Goal: Navigation & Orientation: Go to known website

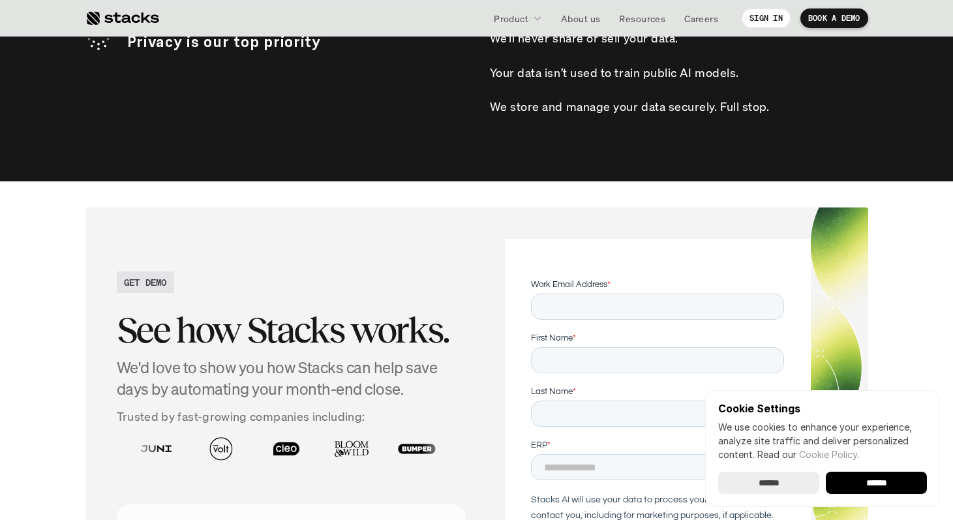
scroll to position [4223, 0]
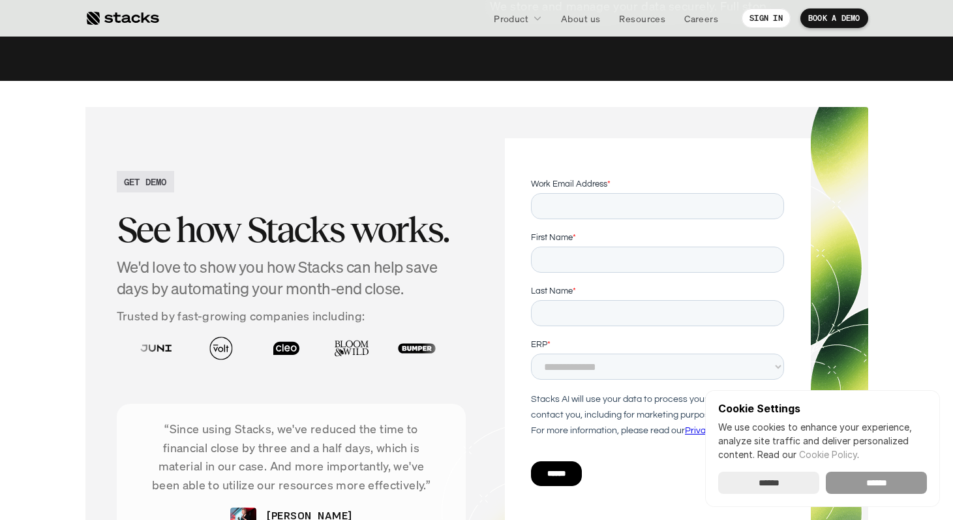
click at [904, 481] on input "******" at bounding box center [876, 482] width 101 height 22
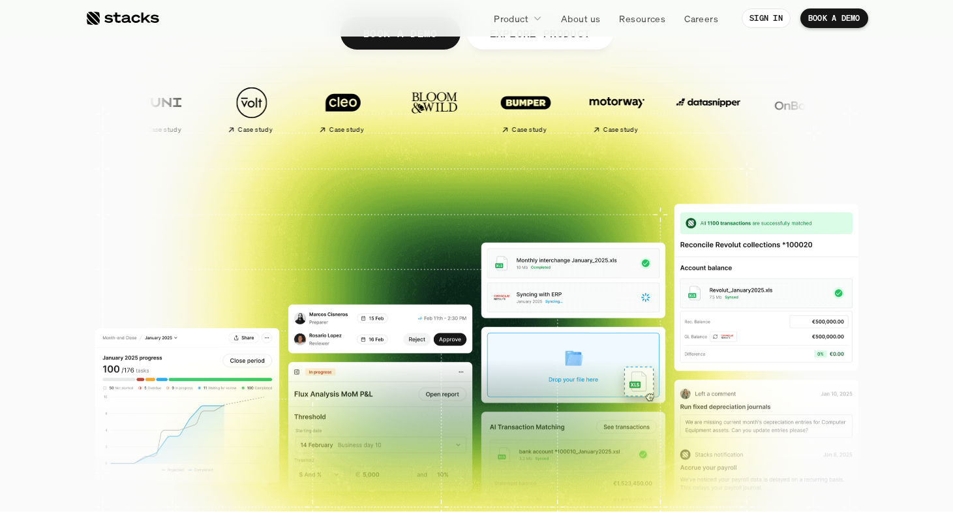
scroll to position [0, 0]
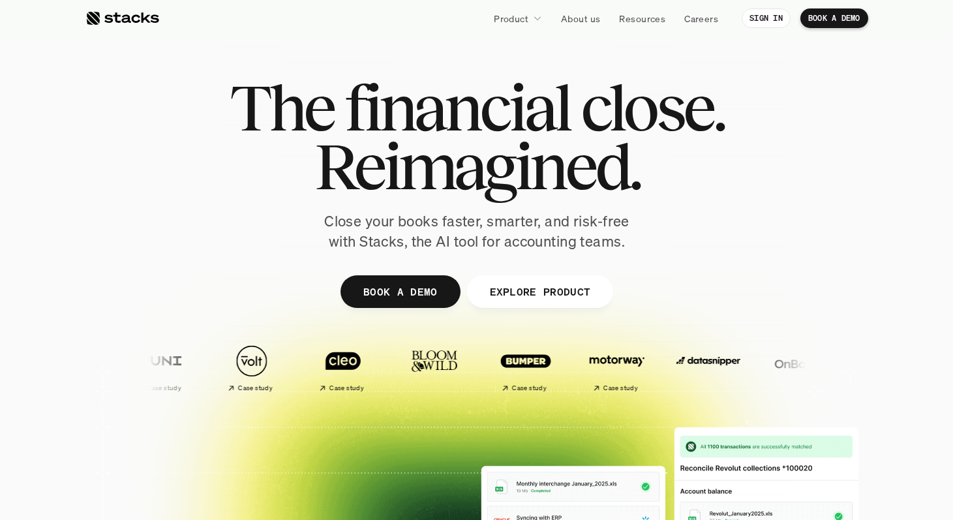
click at [270, 85] on span "The" at bounding box center [282, 107] width 104 height 59
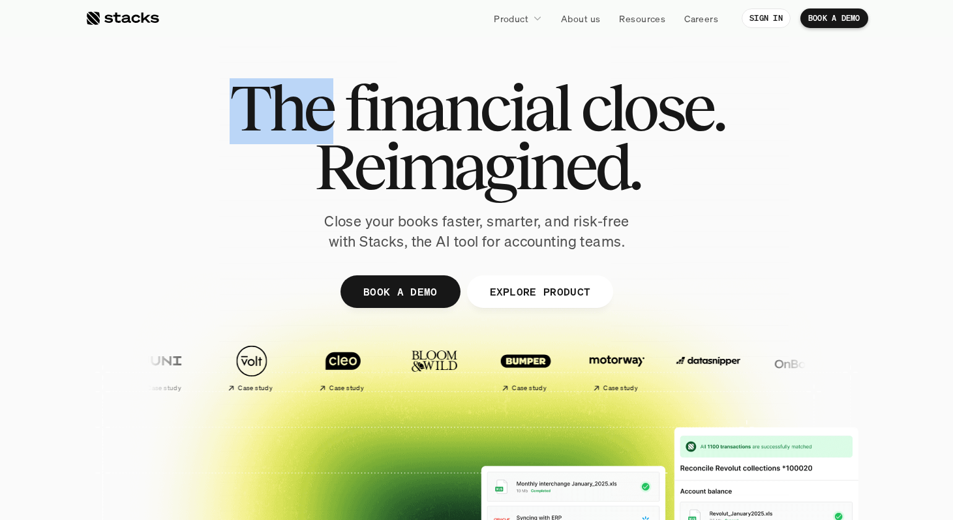
click at [270, 85] on span "The" at bounding box center [282, 107] width 104 height 59
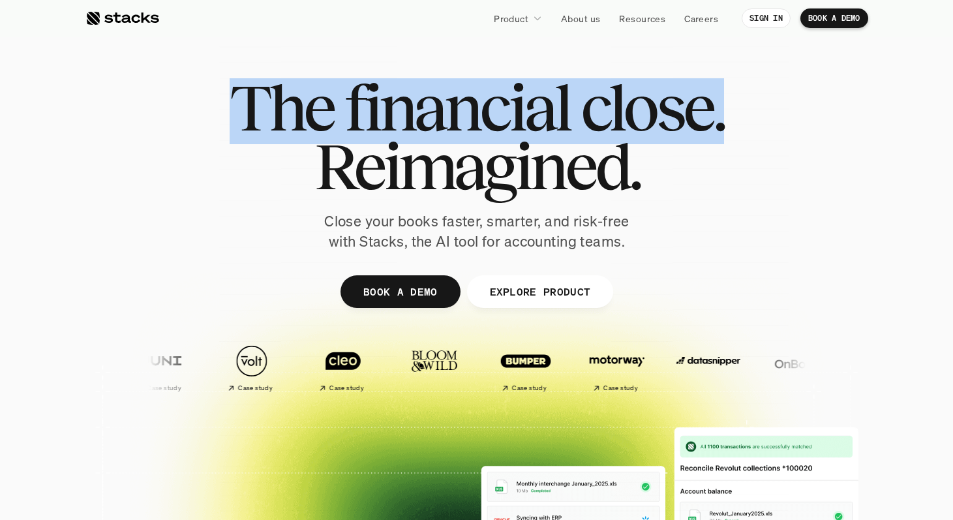
click at [270, 85] on span "The" at bounding box center [282, 107] width 104 height 59
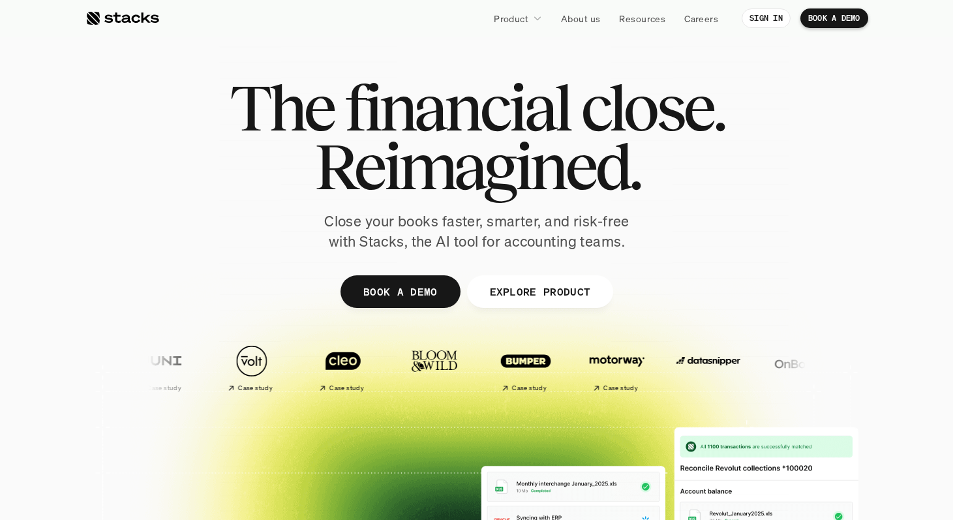
click at [273, 144] on h1 "Reimagined." at bounding box center [477, 166] width 494 height 59
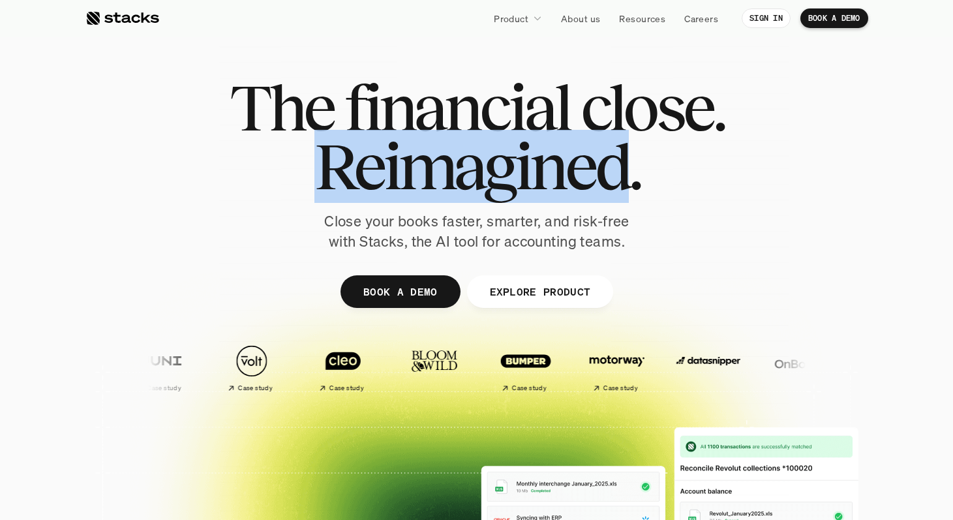
click at [273, 144] on h1 "Reimagined." at bounding box center [477, 166] width 494 height 59
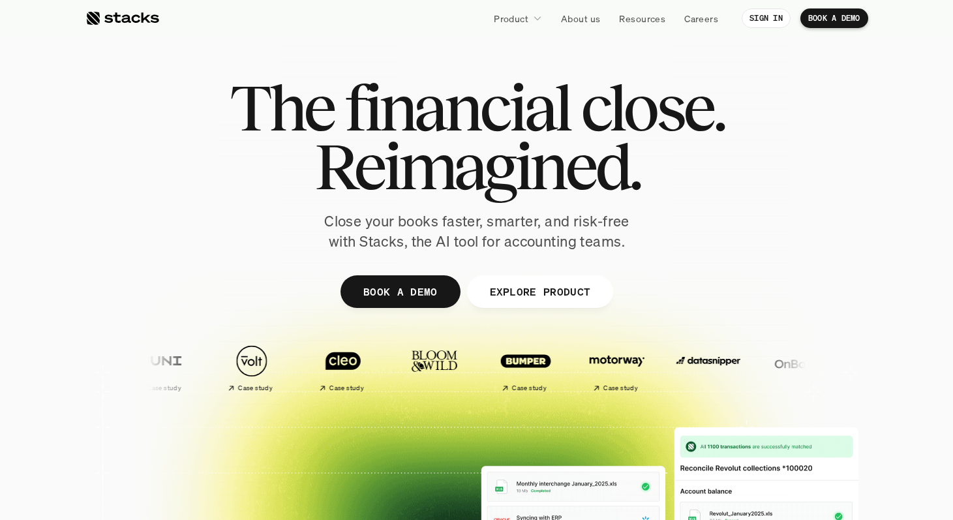
click at [266, 127] on span "The" at bounding box center [282, 107] width 104 height 59
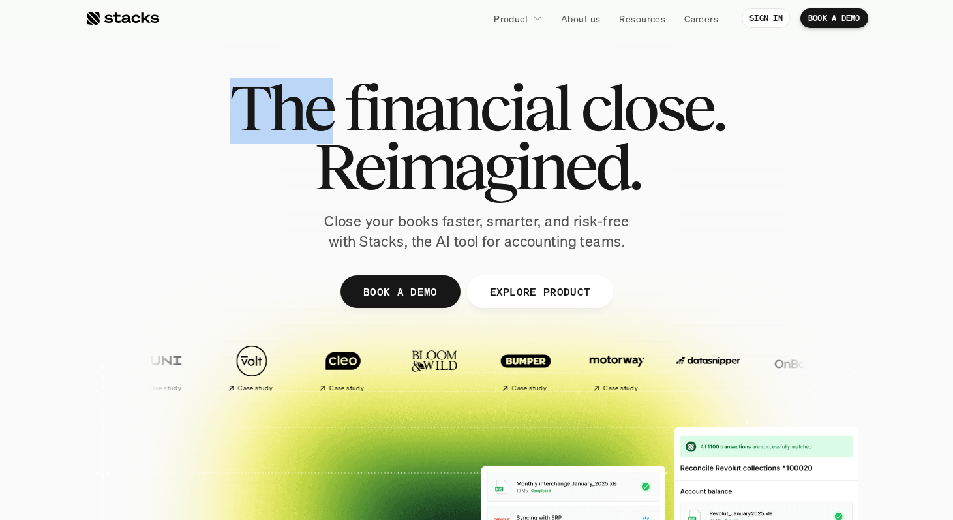
click at [266, 127] on span "The" at bounding box center [282, 107] width 104 height 59
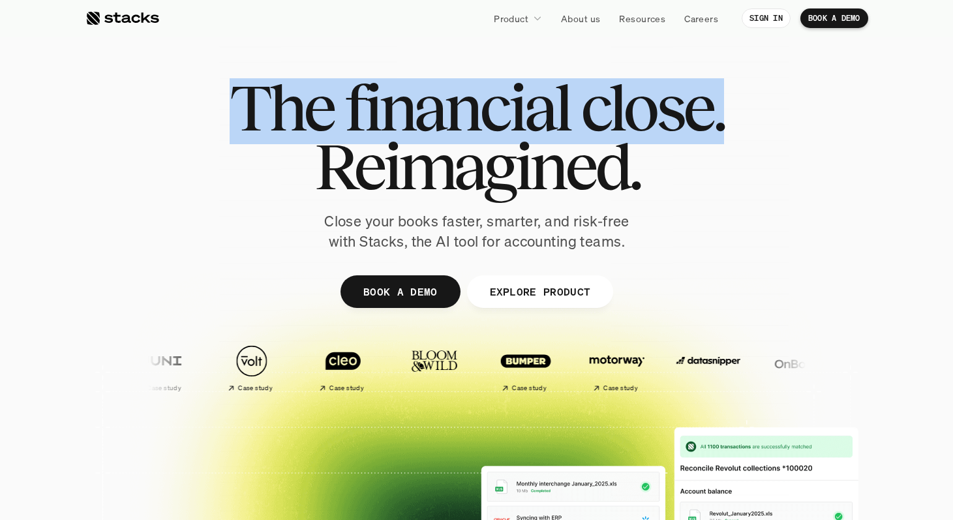
click at [266, 127] on span "The" at bounding box center [282, 107] width 104 height 59
click at [266, 148] on h1 "Reimagined." at bounding box center [477, 166] width 494 height 59
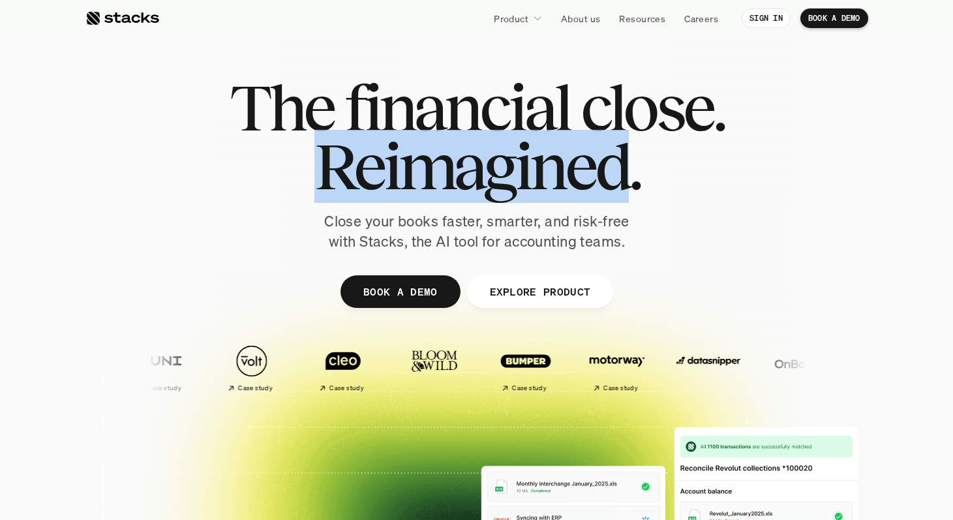
click at [266, 148] on h1 "Reimagined." at bounding box center [477, 166] width 494 height 59
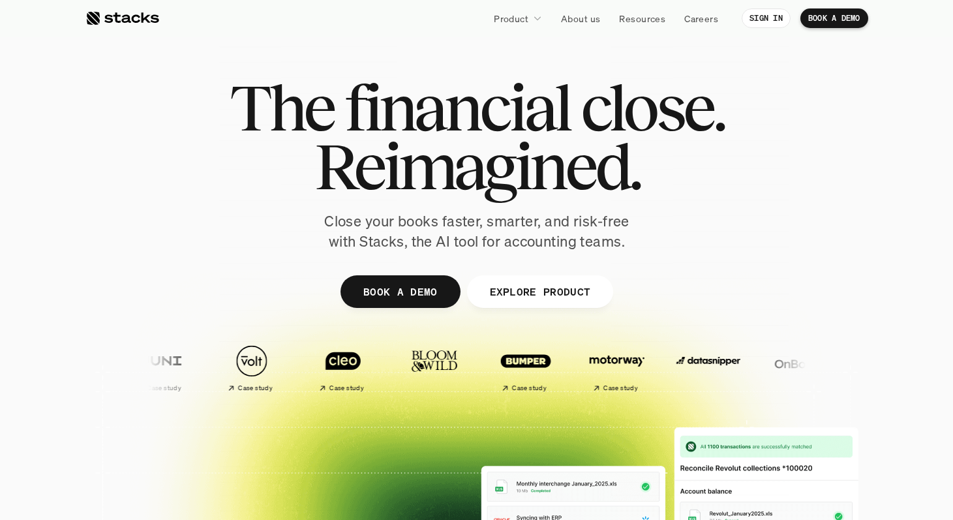
click at [230, 157] on h1 "Reimagined." at bounding box center [477, 166] width 494 height 59
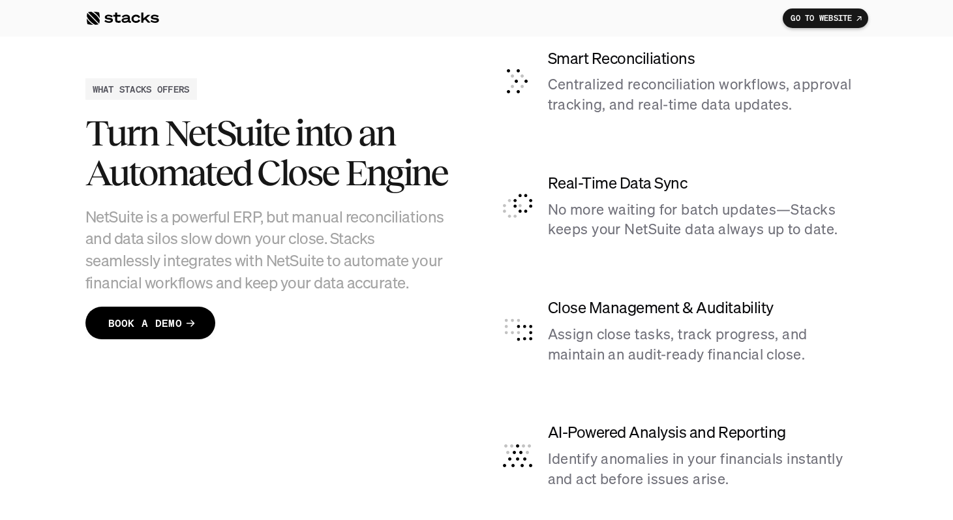
scroll to position [3234, 0]
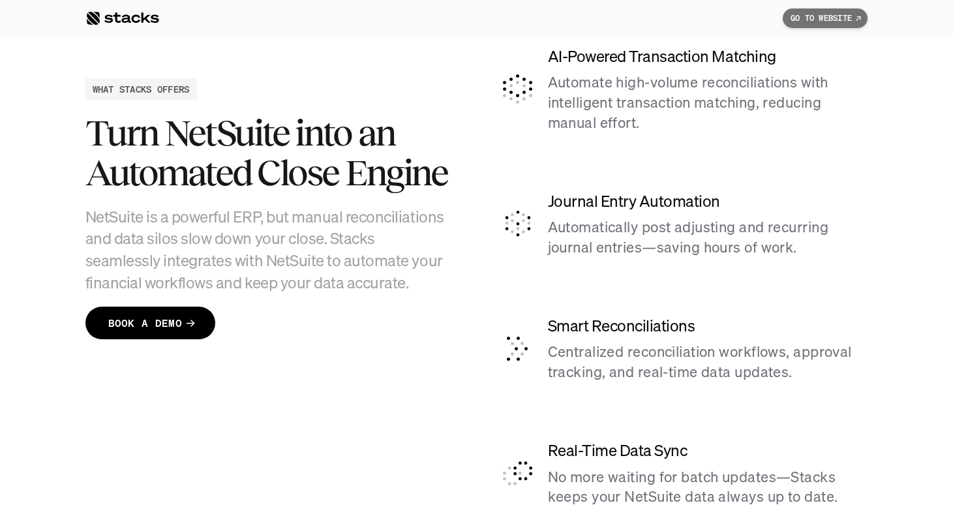
click at [817, 14] on p "GO TO WEBSITE" at bounding box center [820, 18] width 61 height 9
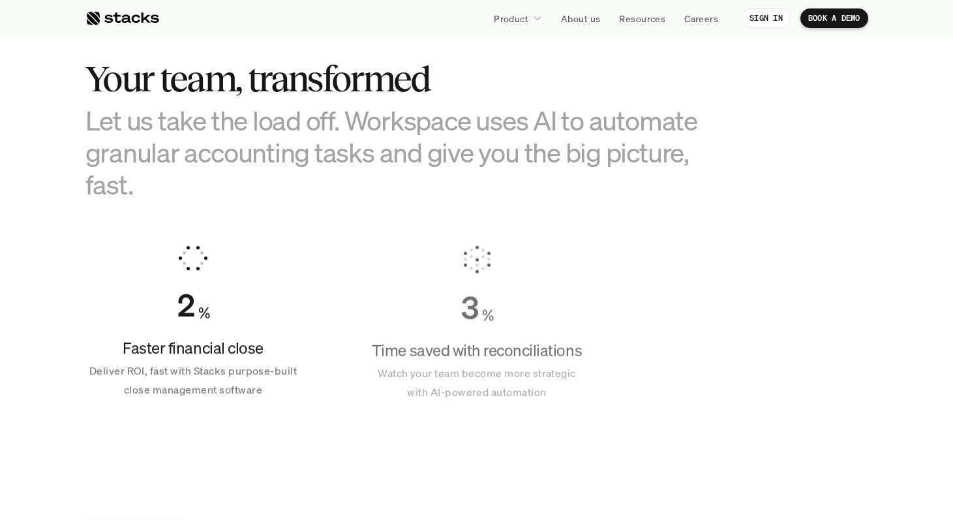
scroll to position [798, 0]
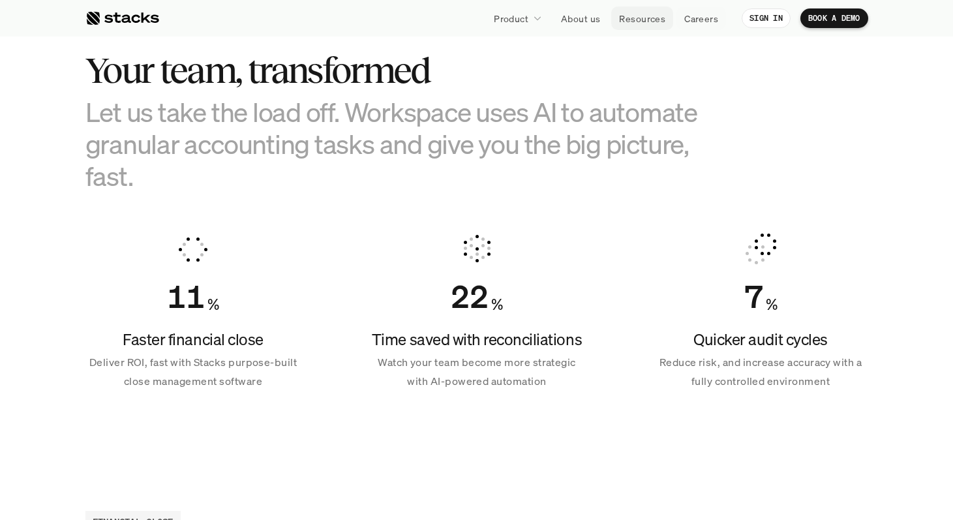
click at [689, 16] on p "Careers" at bounding box center [701, 19] width 34 height 14
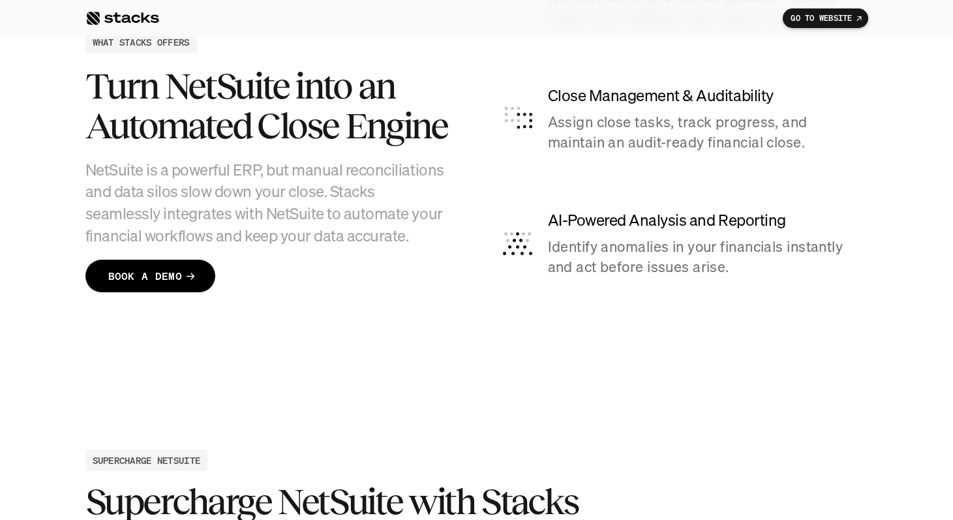
scroll to position [3755, 0]
